Goal: Task Accomplishment & Management: Manage account settings

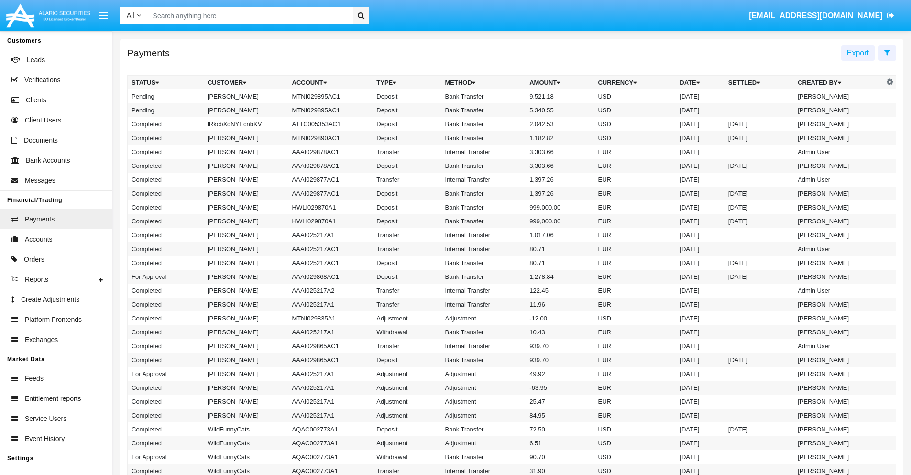
click at [887, 52] on icon at bounding box center [887, 53] width 6 height 8
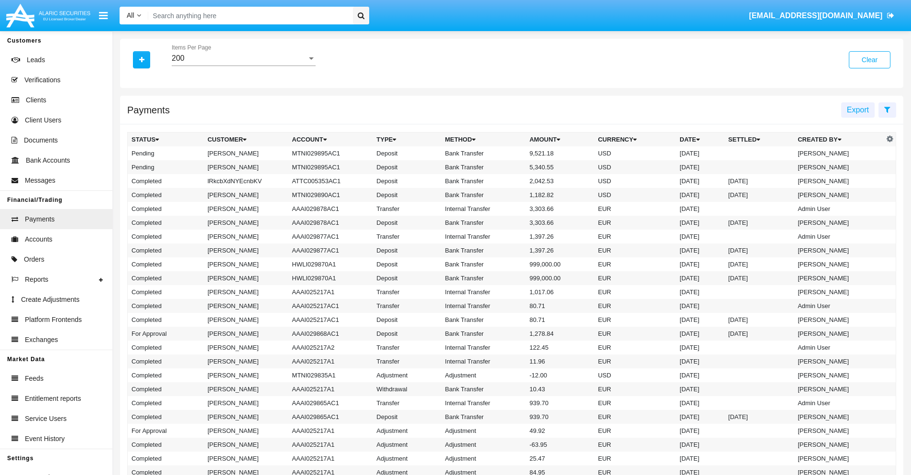
click at [243, 58] on div "200" at bounding box center [239, 58] width 135 height 9
click at [243, 65] on span "10" at bounding box center [244, 65] width 144 height 23
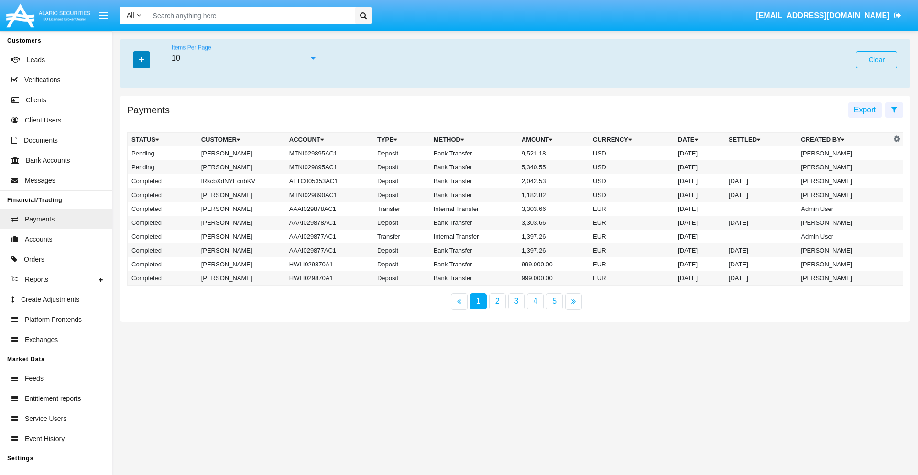
click at [141, 59] on icon "button" at bounding box center [141, 59] width 5 height 7
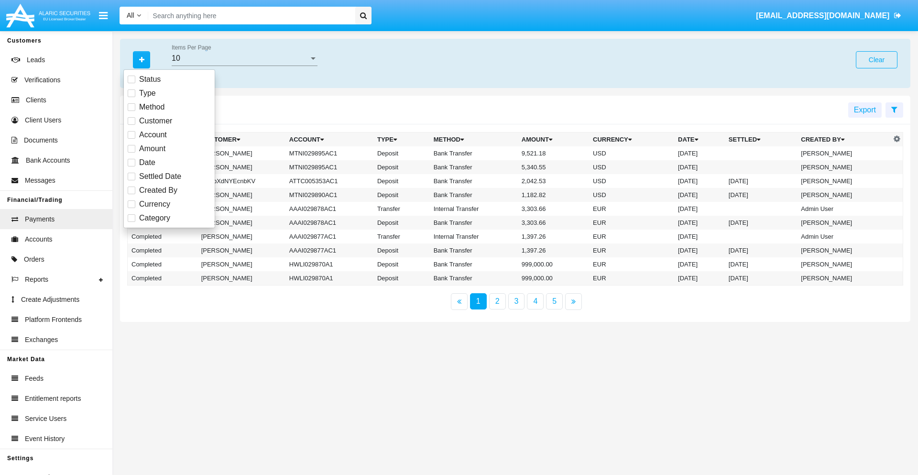
click at [150, 79] on span "Status" at bounding box center [150, 79] width 22 height 11
click at [131, 83] on input "Status" at bounding box center [131, 83] width 0 height 0
checkbox input "true"
click at [141, 59] on icon "button" at bounding box center [141, 59] width 5 height 7
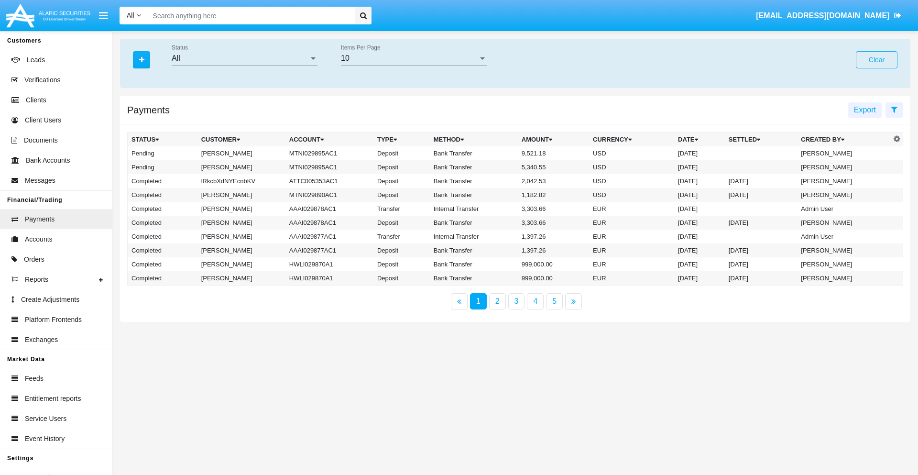
click at [244, 58] on div "All" at bounding box center [240, 58] width 137 height 9
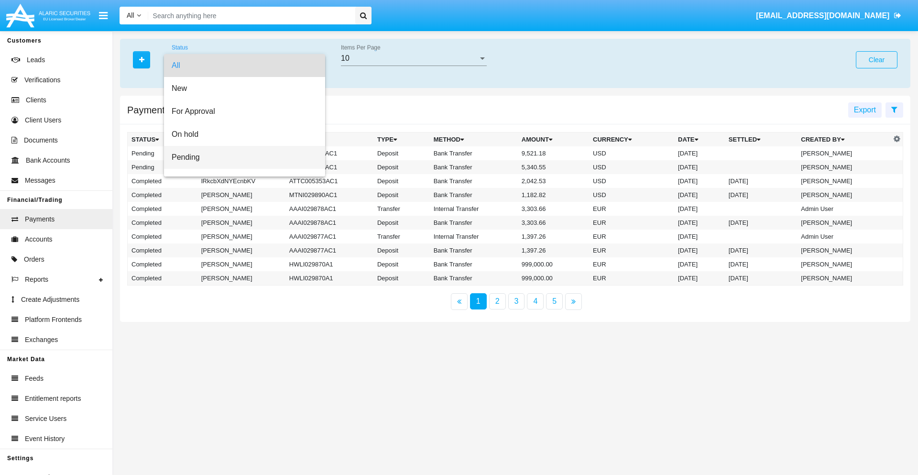
click at [240, 157] on span "Pending" at bounding box center [245, 157] width 146 height 23
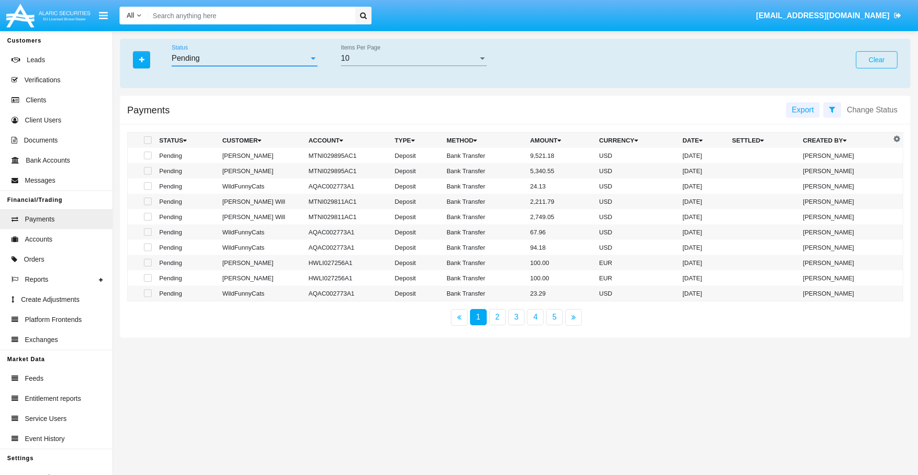
click at [147, 140] on span at bounding box center [148, 140] width 8 height 8
click at [147, 144] on input "checkbox" at bounding box center [147, 144] width 0 height 0
checkbox input "true"
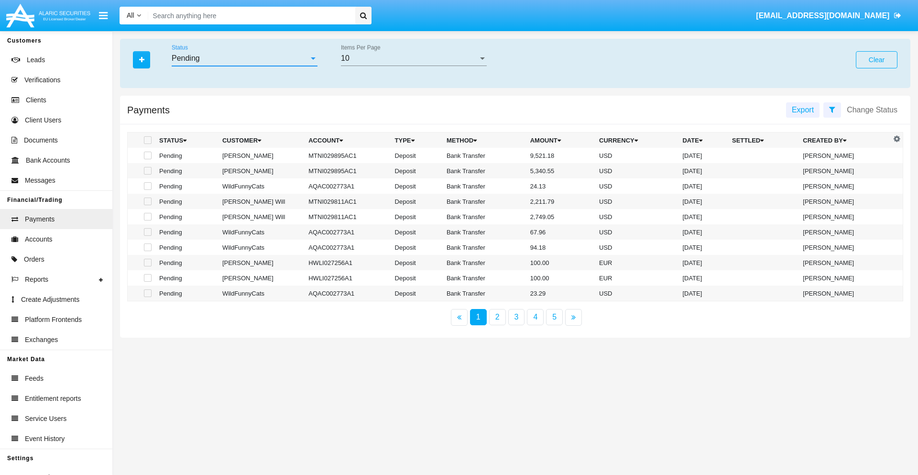
checkbox input "true"
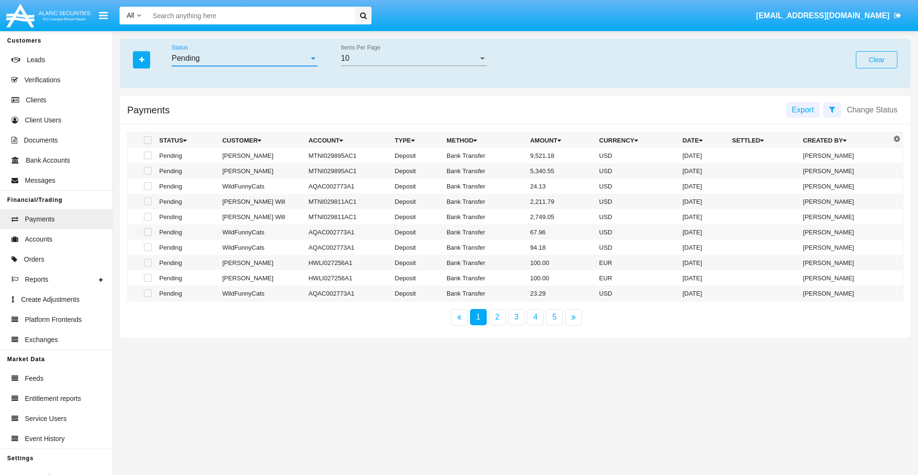
checkbox input "true"
click at [147, 140] on span at bounding box center [148, 140] width 8 height 8
click at [147, 144] on input "checkbox" at bounding box center [147, 144] width 0 height 0
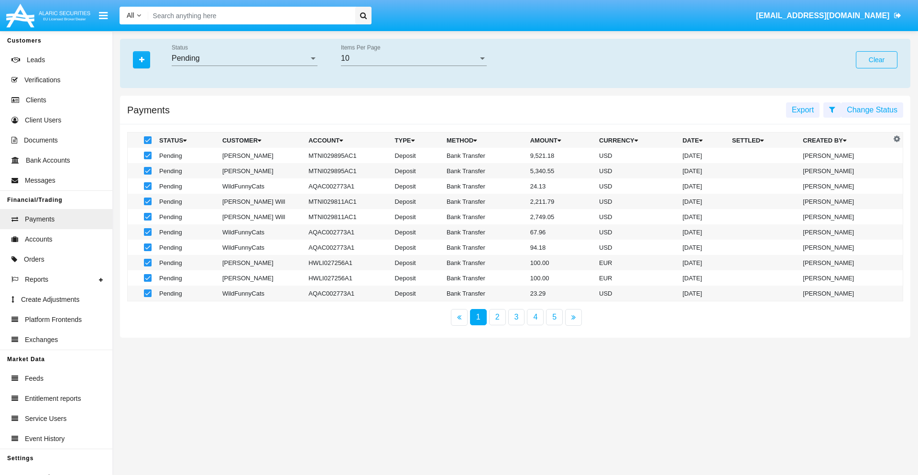
checkbox input "false"
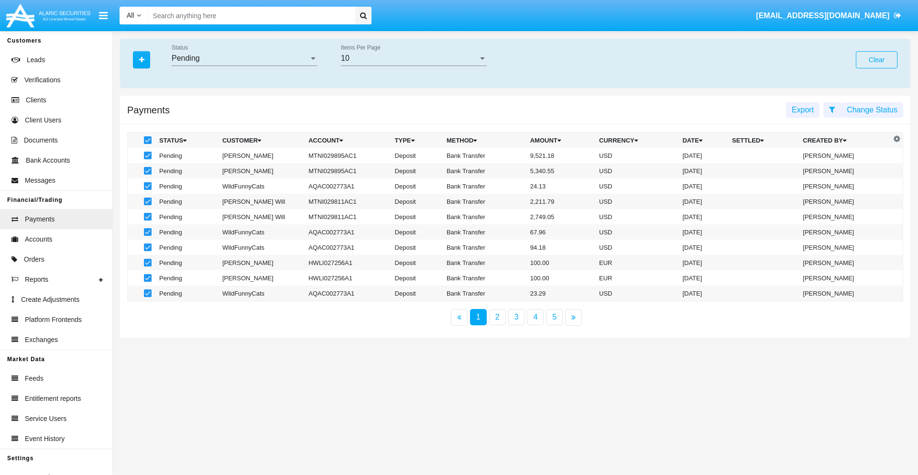
checkbox input "false"
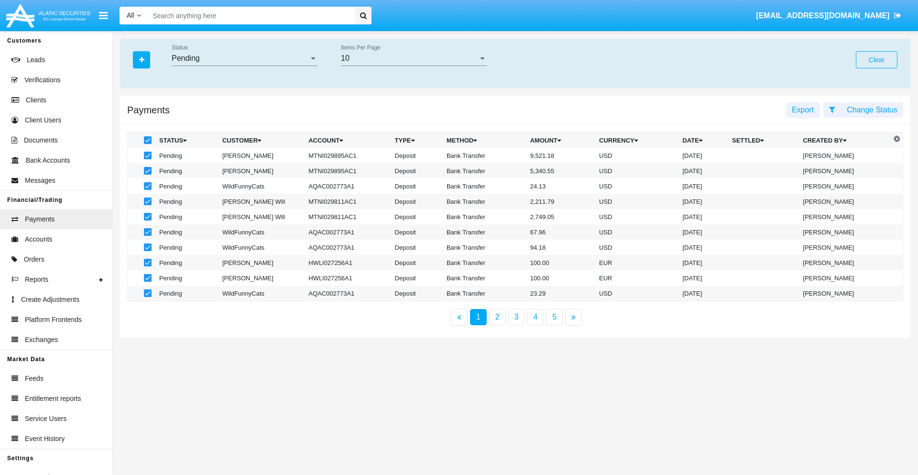
checkbox input "false"
